Goal: Transaction & Acquisition: Purchase product/service

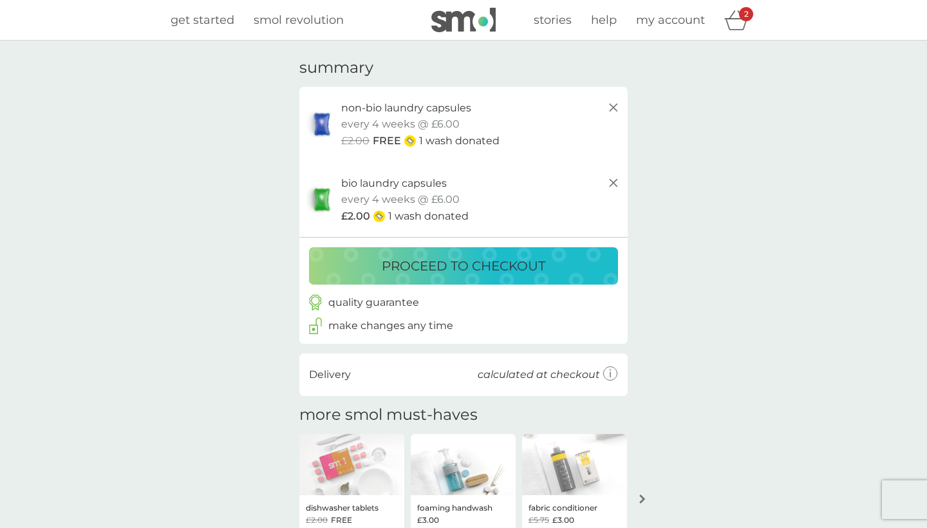
click at [611, 108] on icon at bounding box center [612, 107] width 15 height 15
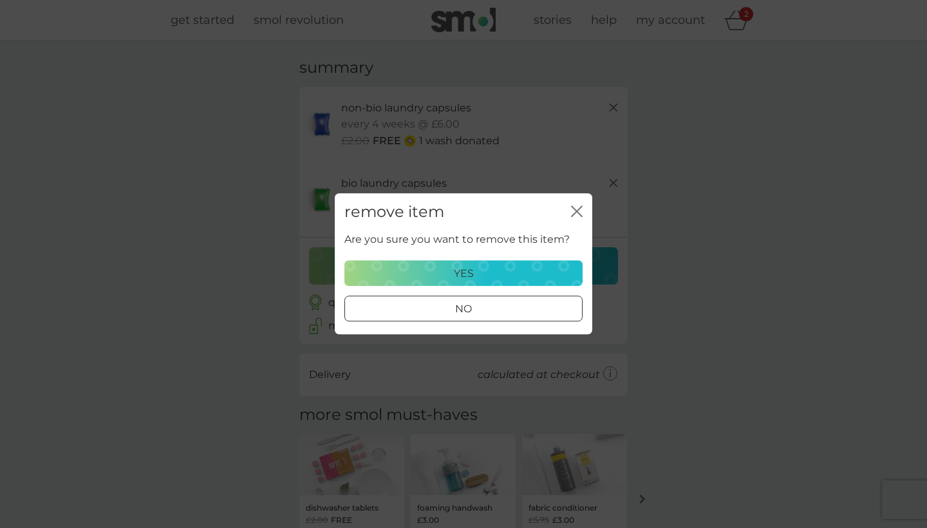
click at [477, 266] on div "yes" at bounding box center [463, 273] width 221 height 17
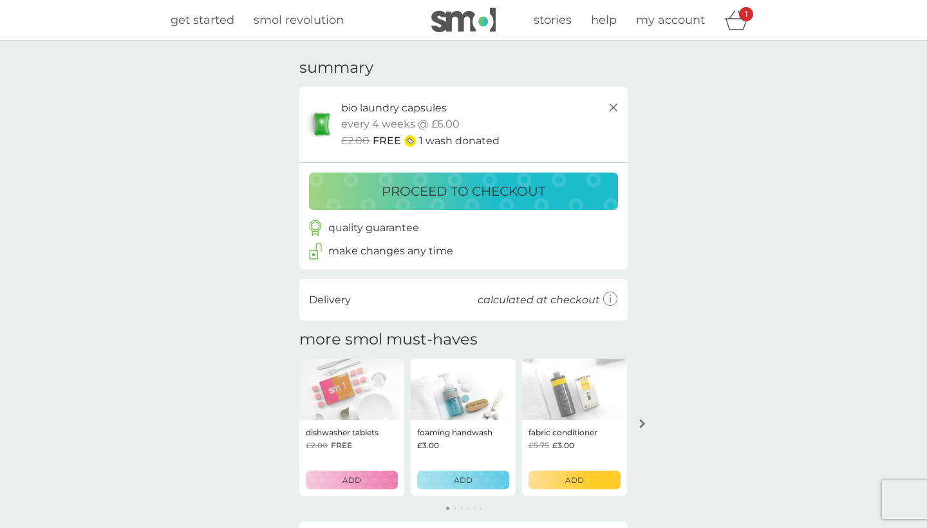
click at [504, 186] on p "proceed to checkout" at bounding box center [463, 191] width 163 height 21
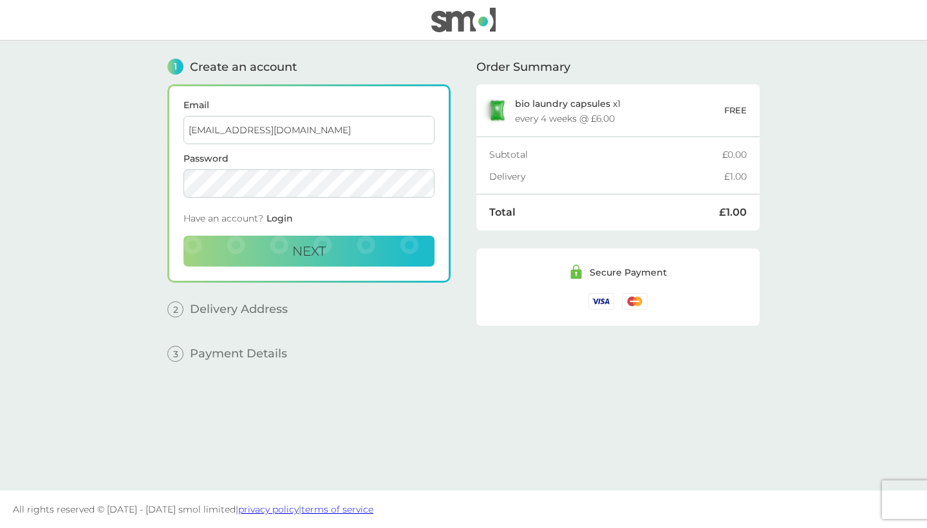
type input "[EMAIL_ADDRESS][DOMAIN_NAME]"
click at [261, 249] on button "Next" at bounding box center [308, 250] width 251 height 31
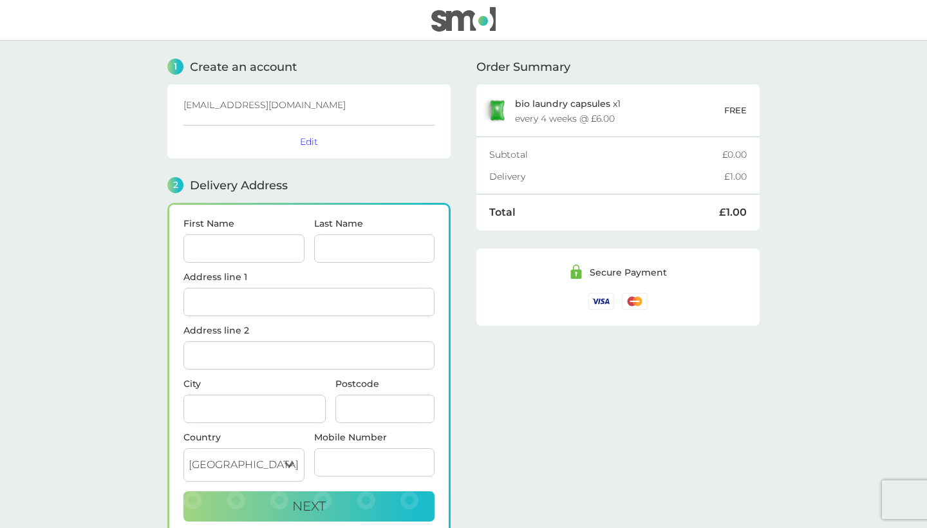
scroll to position [111, 0]
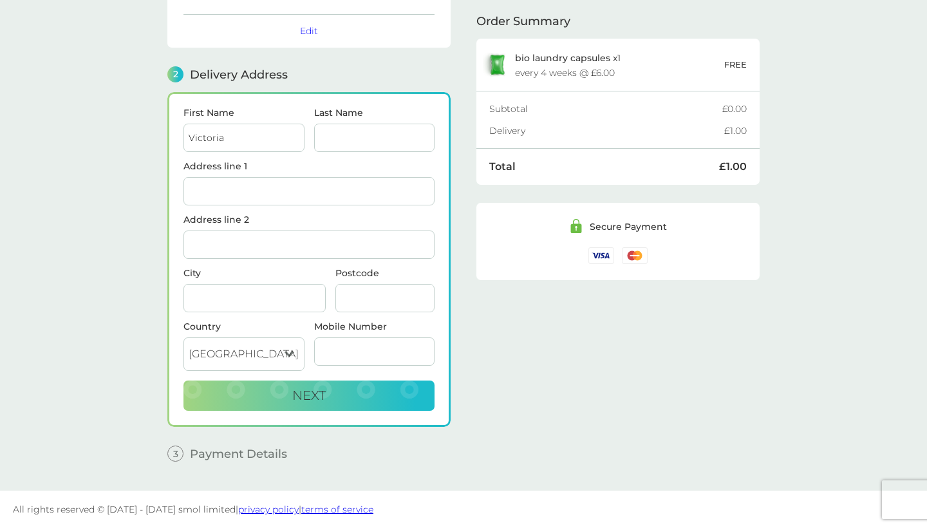
type input "Victoria"
type input "[PERSON_NAME]"
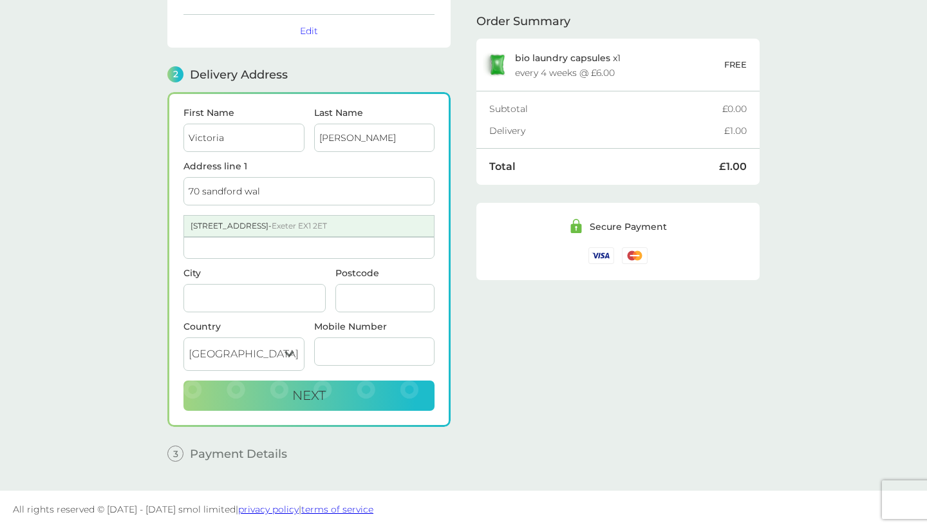
click at [251, 227] on div "[STREET_ADDRESS]" at bounding box center [309, 226] width 250 height 21
type input "[STREET_ADDRESS]"
type input "[GEOGRAPHIC_DATA]"
type input "EX1 2ET"
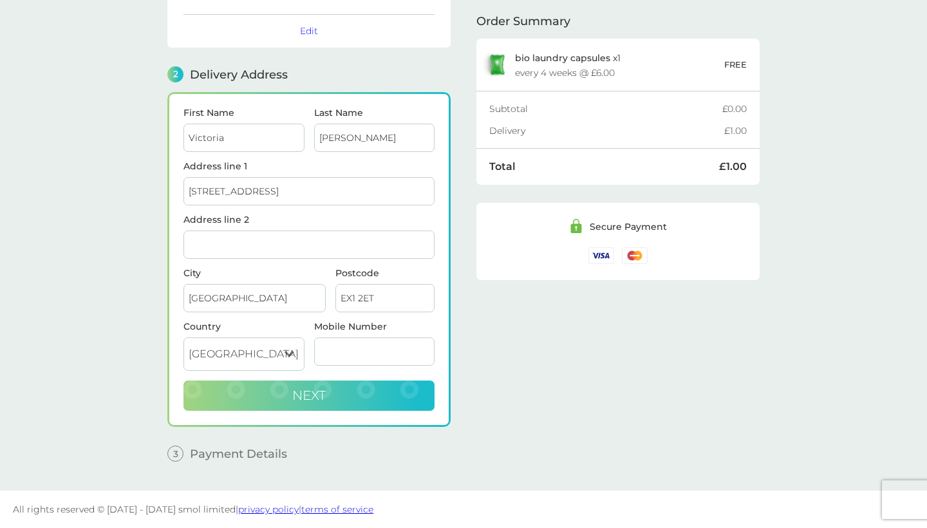
click at [329, 389] on button "Next" at bounding box center [308, 395] width 251 height 31
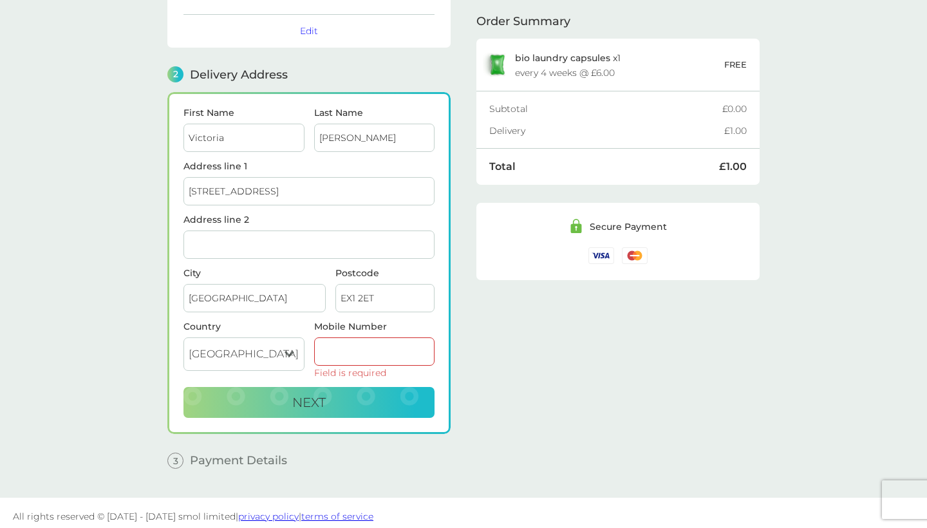
click at [373, 359] on input "Mobile Number" at bounding box center [374, 351] width 121 height 28
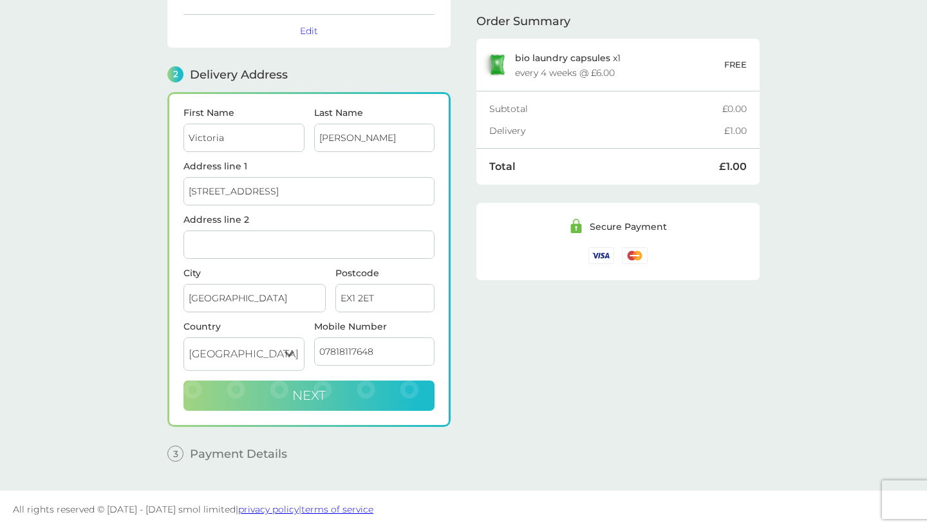
type input "07818117648"
click at [358, 402] on button "Next" at bounding box center [308, 395] width 251 height 31
checkbox input "true"
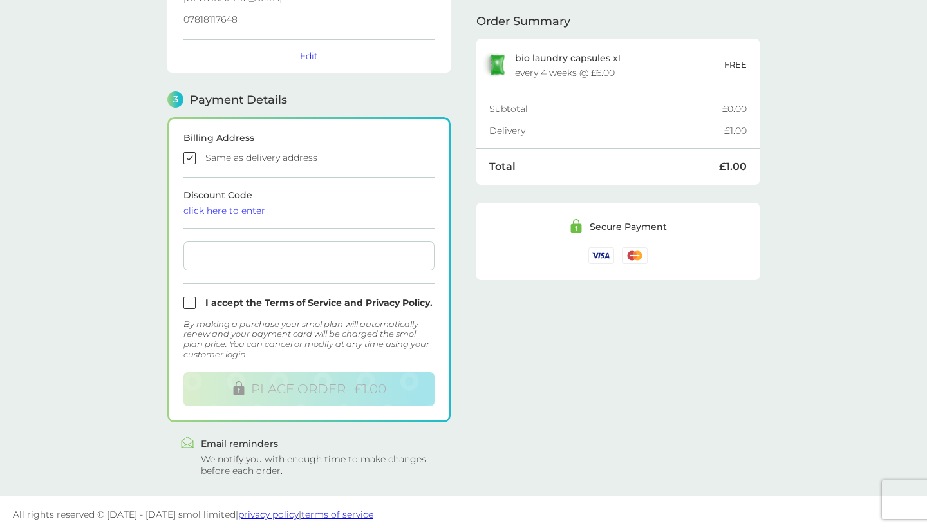
scroll to position [286, 0]
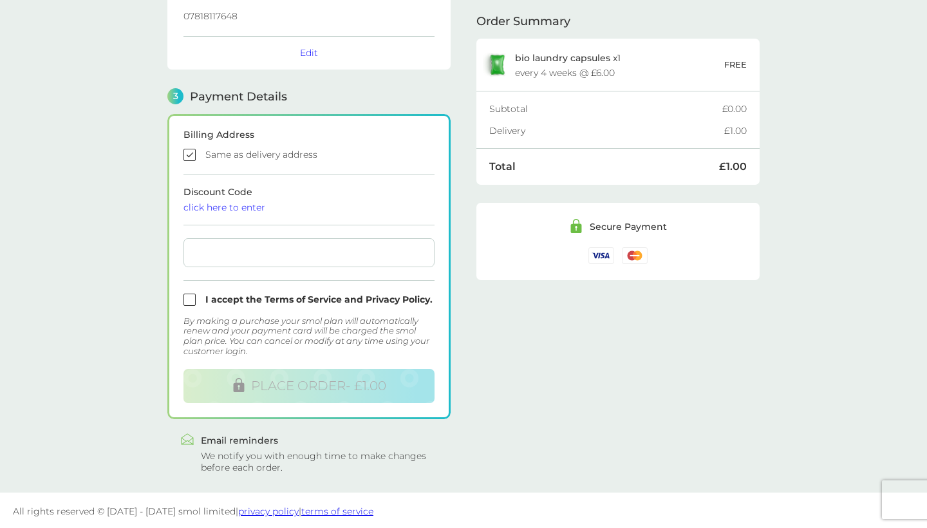
click at [122, 275] on main "1 Create an account [EMAIL_ADDRESS][DOMAIN_NAME] Edit 2 Delivery Address [PERSO…" at bounding box center [463, 123] width 927 height 738
